Goal: Task Accomplishment & Management: Use online tool/utility

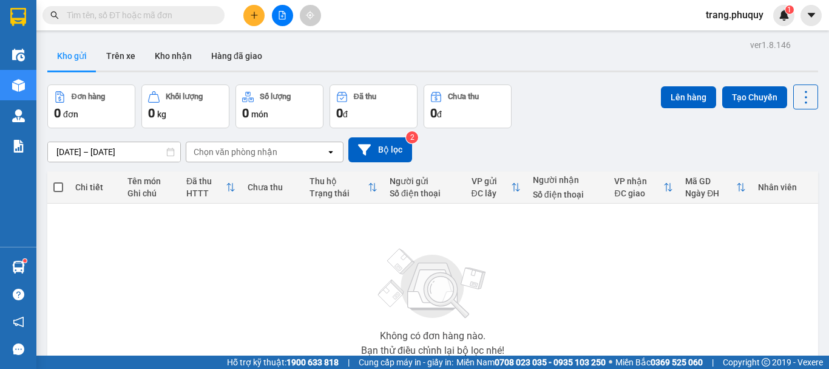
click at [119, 19] on input "text" at bounding box center [138, 14] width 143 height 13
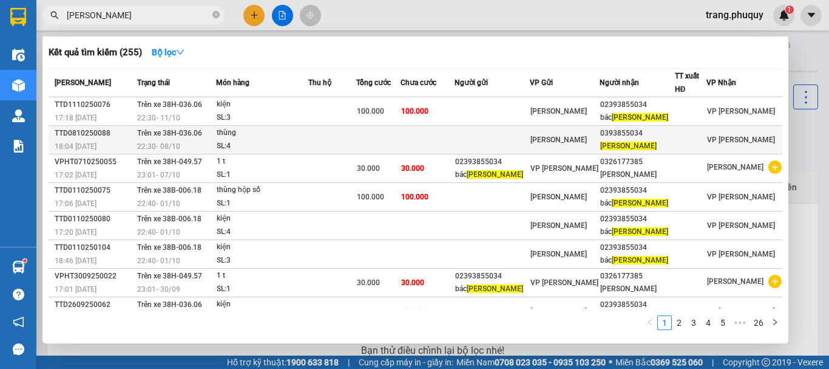
type input "[PERSON_NAME]"
click at [194, 146] on div "22:30 [DATE]" at bounding box center [176, 146] width 78 height 13
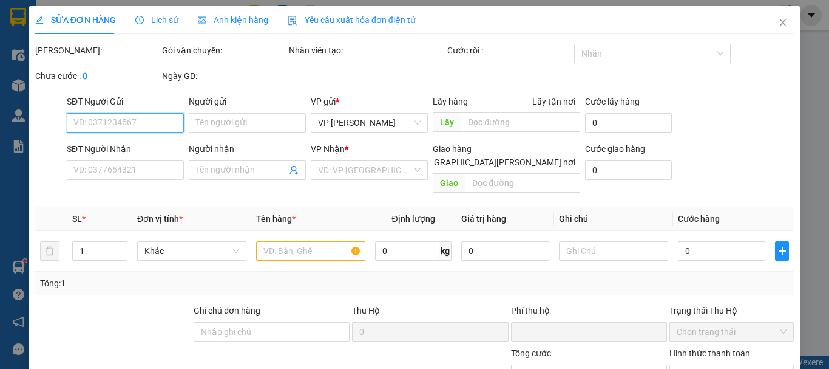
type input "0393855034"
type input "[PERSON_NAME]"
type input "0"
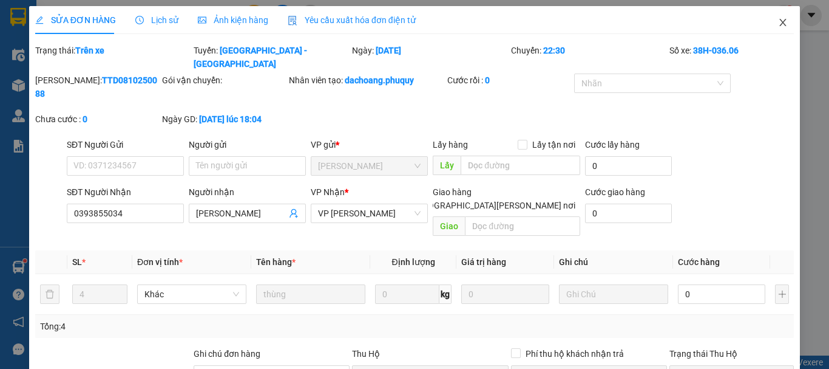
click at [778, 18] on icon "close" at bounding box center [783, 23] width 10 height 10
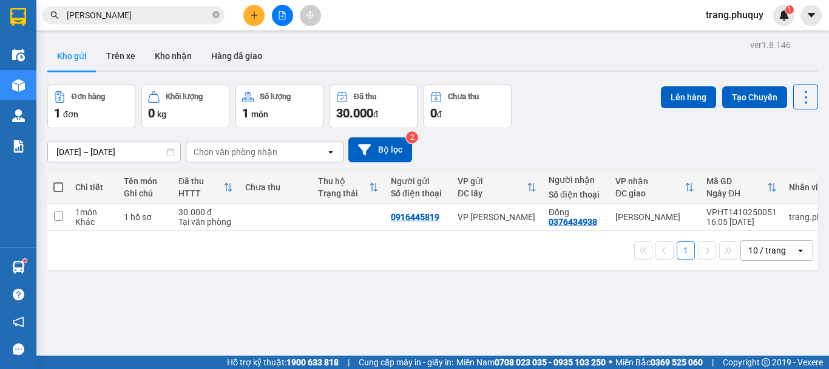
click at [137, 22] on span "[PERSON_NAME]" at bounding box center [133, 15] width 182 height 18
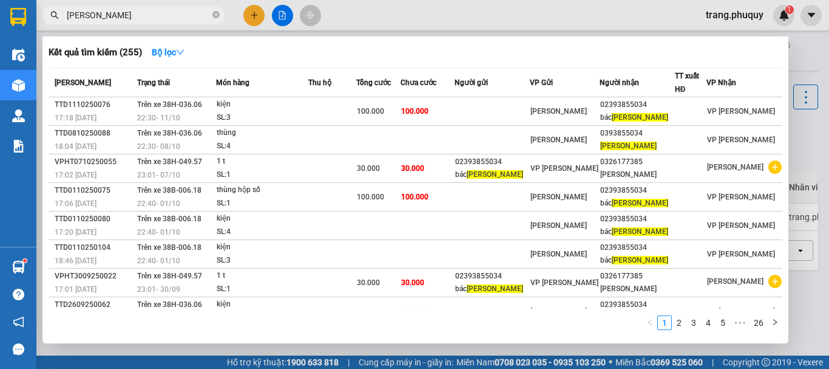
click at [138, 17] on input "[PERSON_NAME]" at bounding box center [138, 14] width 143 height 13
click at [279, 16] on div at bounding box center [414, 184] width 829 height 369
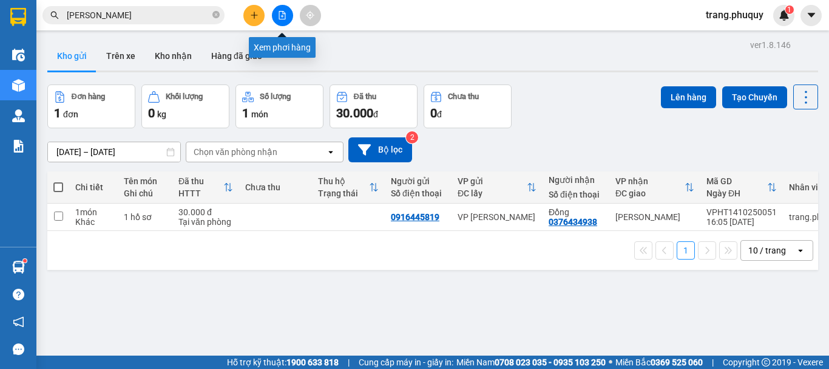
click at [280, 16] on icon "file-add" at bounding box center [282, 15] width 8 height 8
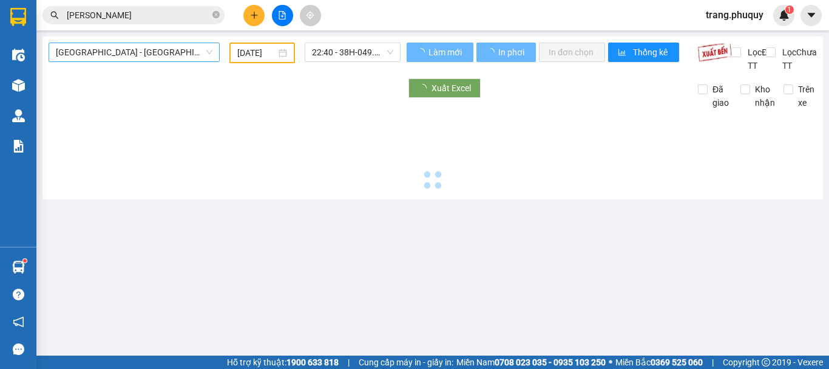
type input "[DATE]"
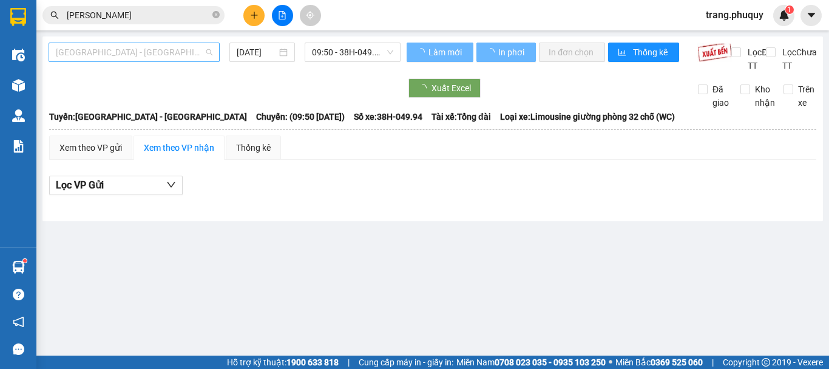
click at [100, 53] on span "[GEOGRAPHIC_DATA] - [GEOGRAPHIC_DATA]" at bounding box center [134, 52] width 157 height 18
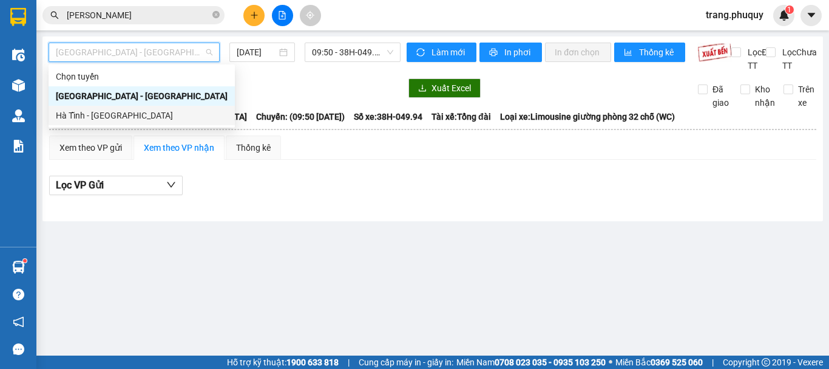
click at [73, 117] on div "Hà Tĩnh - [GEOGRAPHIC_DATA]" at bounding box center [142, 115] width 172 height 13
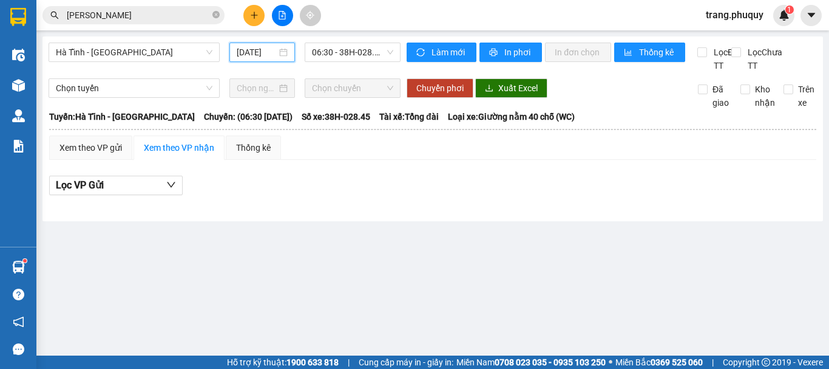
click at [257, 49] on input "[DATE]" at bounding box center [257, 52] width 40 height 13
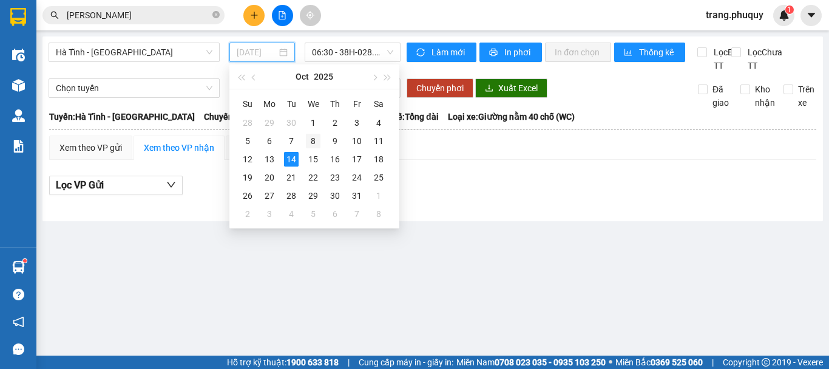
click at [313, 139] on div "8" at bounding box center [313, 141] width 15 height 15
type input "[DATE]"
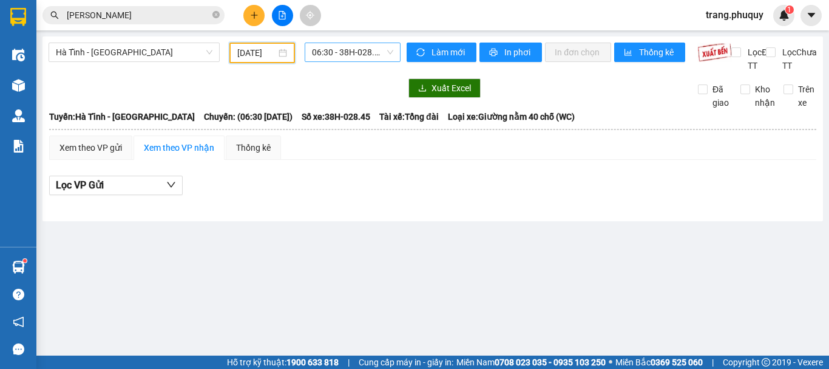
click at [348, 47] on span "06:30 - 38H-028.45" at bounding box center [352, 52] width 81 height 18
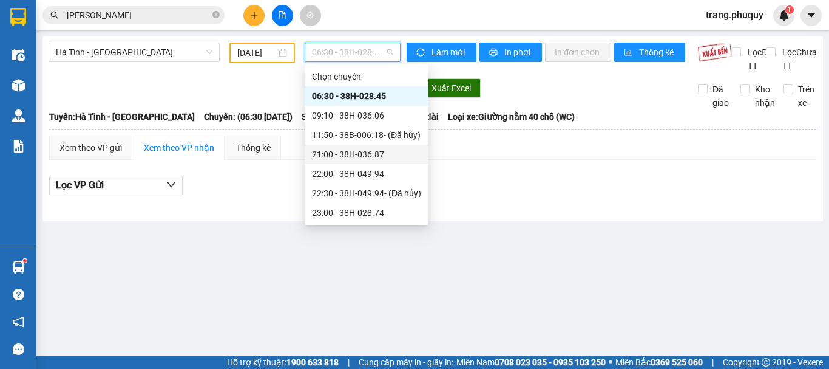
scroll to position [19, 0]
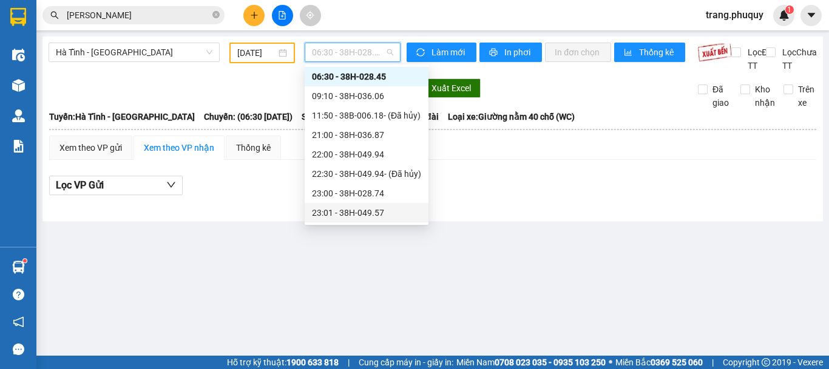
click at [364, 209] on div "23:01 - 38H-049.57" at bounding box center [366, 212] width 109 height 13
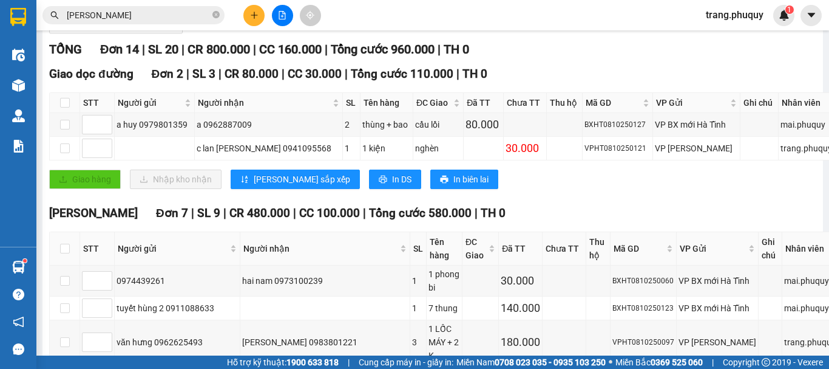
scroll to position [101, 0]
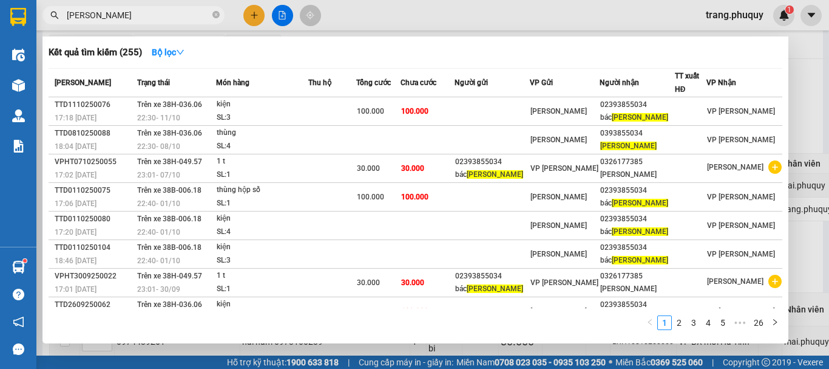
click at [129, 13] on input "[PERSON_NAME]" at bounding box center [138, 14] width 143 height 13
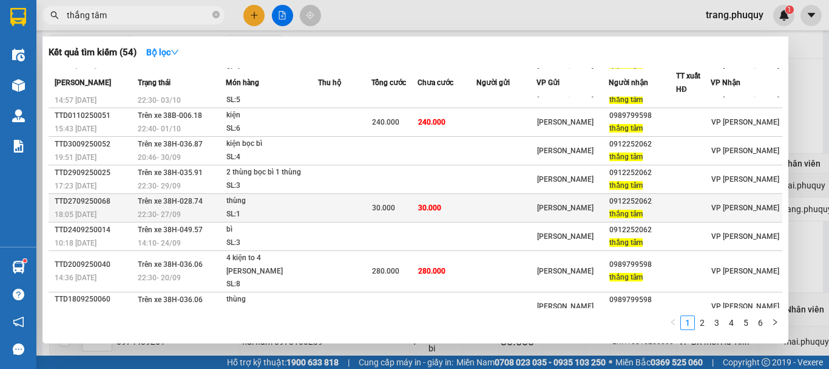
scroll to position [0, 0]
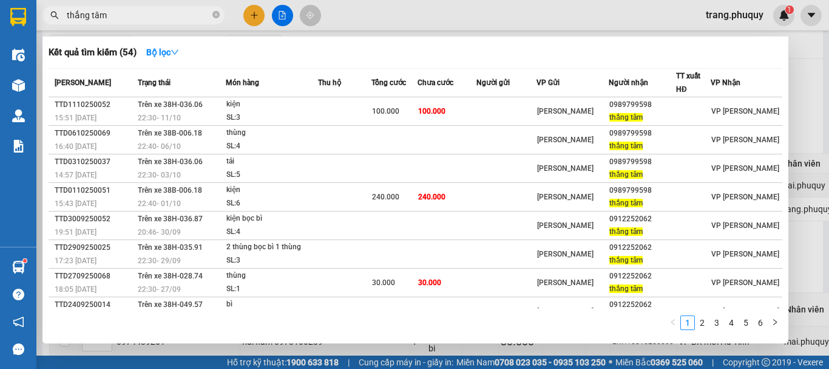
click at [93, 15] on input "thắng tâm" at bounding box center [138, 14] width 143 height 13
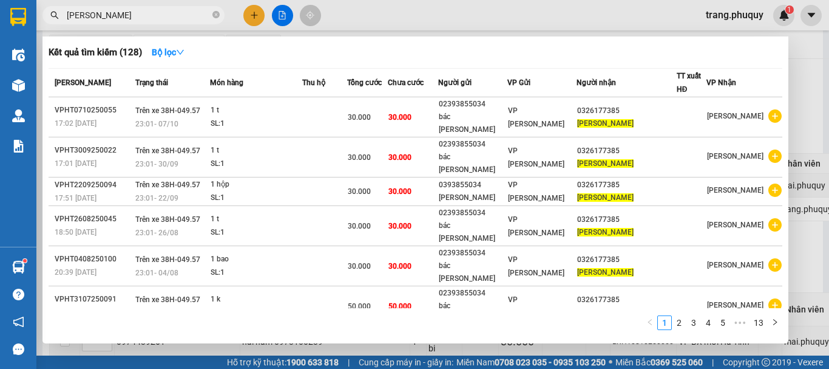
type input "[PERSON_NAME]"
click at [798, 63] on div at bounding box center [414, 184] width 829 height 369
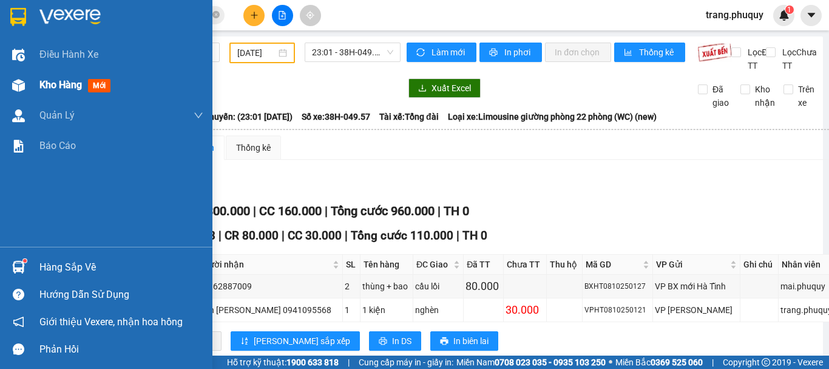
click at [19, 78] on div at bounding box center [18, 85] width 21 height 21
